Goal: Information Seeking & Learning: Learn about a topic

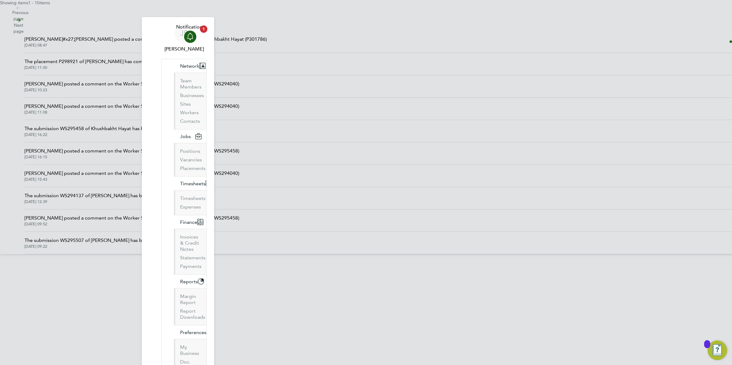
click at [267, 43] on span "[PERSON_NAME]#x27;[PERSON_NAME] posted a comment on the Placement of Khushbakht…" at bounding box center [146, 39] width 242 height 7
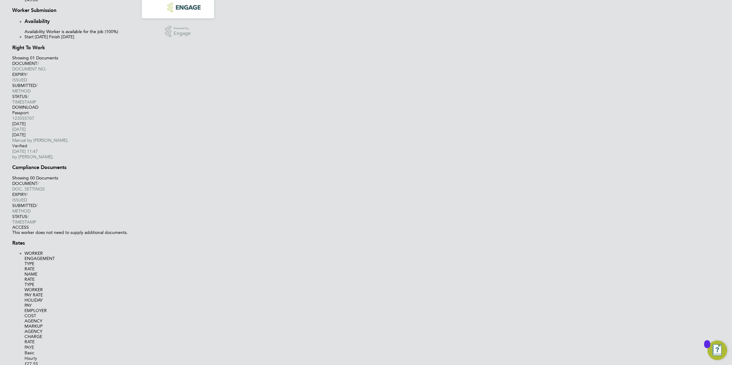
scroll to position [424, 0]
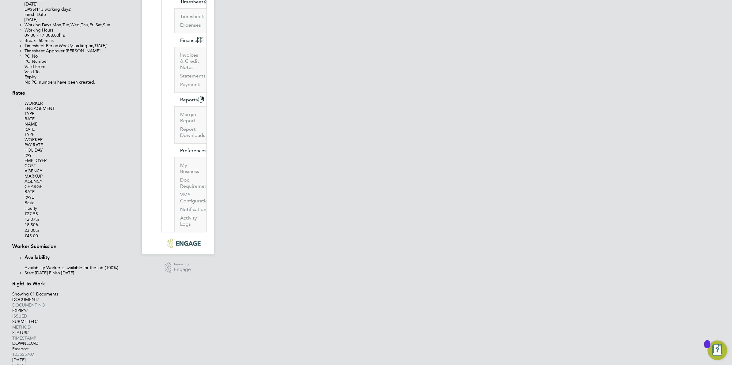
scroll to position [156, 0]
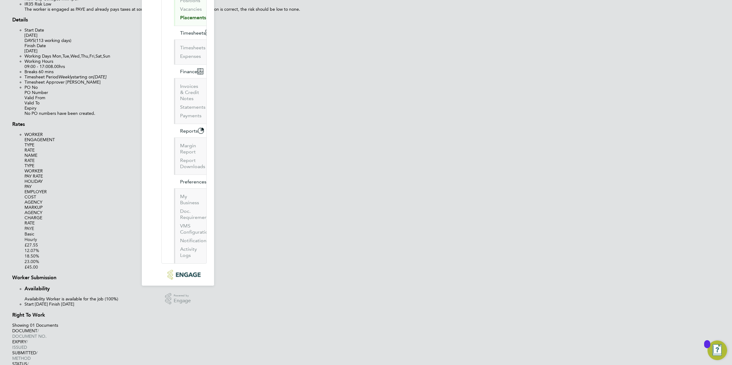
click at [333, 105] on div "Placement IR35 Determination IR35 Status Inside IR35 Status Determination State…" at bounding box center [372, 113] width 720 height 313
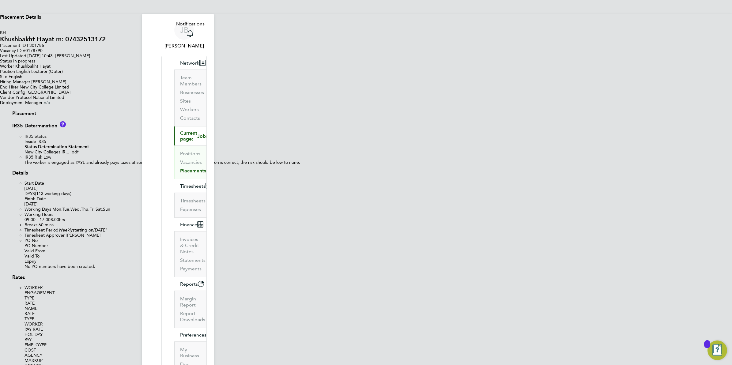
scroll to position [0, 0]
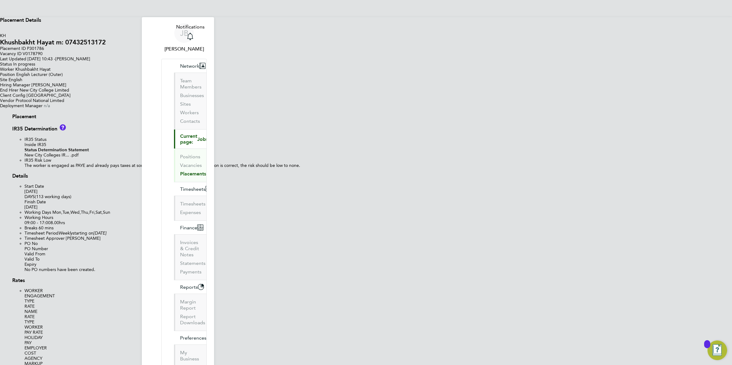
click at [12, 0] on icon at bounding box center [12, 0] width 0 height 0
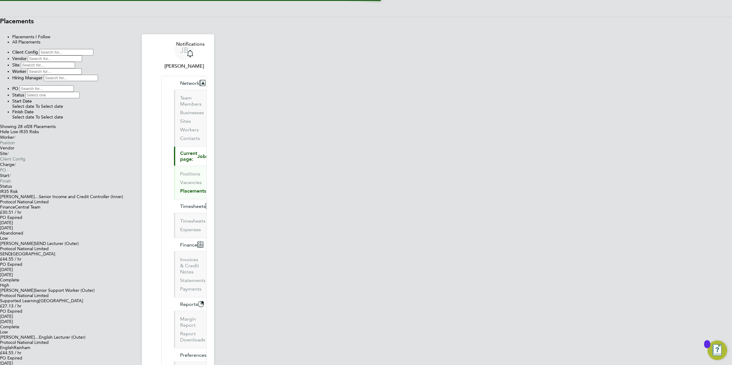
scroll to position [17, 53]
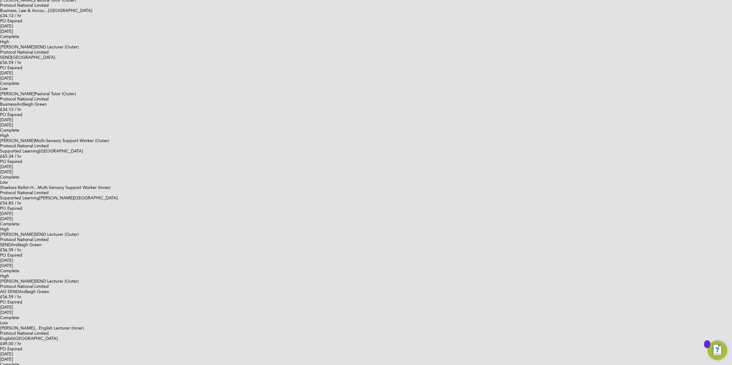
click at [522, 284] on div "[PERSON_NAME] Notifications Applications: Network Team Members Businesses Sites…" at bounding box center [366, 119] width 732 height 1537
drag, startPoint x: 138, startPoint y: 76, endPoint x: 134, endPoint y: 68, distance: 8.9
click at [132, 74] on div "[PERSON_NAME] Notifications Applications: Network Team Members Businesses Sites…" at bounding box center [366, 119] width 732 height 1537
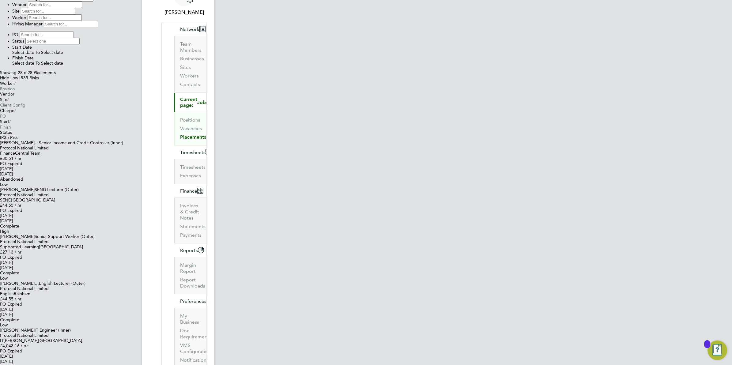
scroll to position [0, 0]
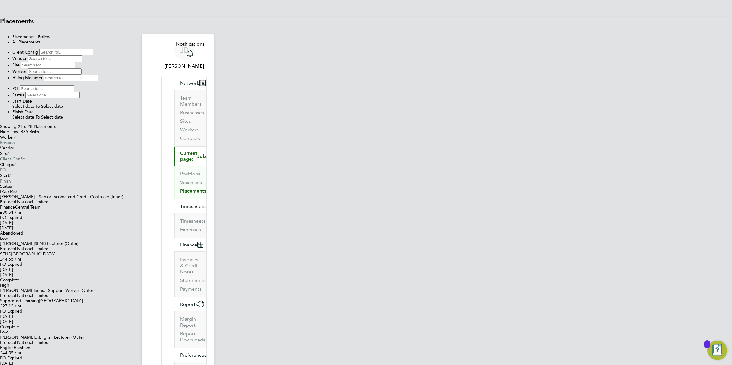
click at [197, 154] on span "Jobs" at bounding box center [202, 157] width 11 height 6
click at [180, 188] on link "Placements" at bounding box center [193, 191] width 26 height 6
click at [0, 241] on icon at bounding box center [0, 241] width 0 height 0
click at [429, 206] on div "[PERSON_NAME]… Senior Income and Credit Controller (Inner) Protocol National Li…" at bounding box center [366, 217] width 732 height 47
